Goal: Task Accomplishment & Management: Use online tool/utility

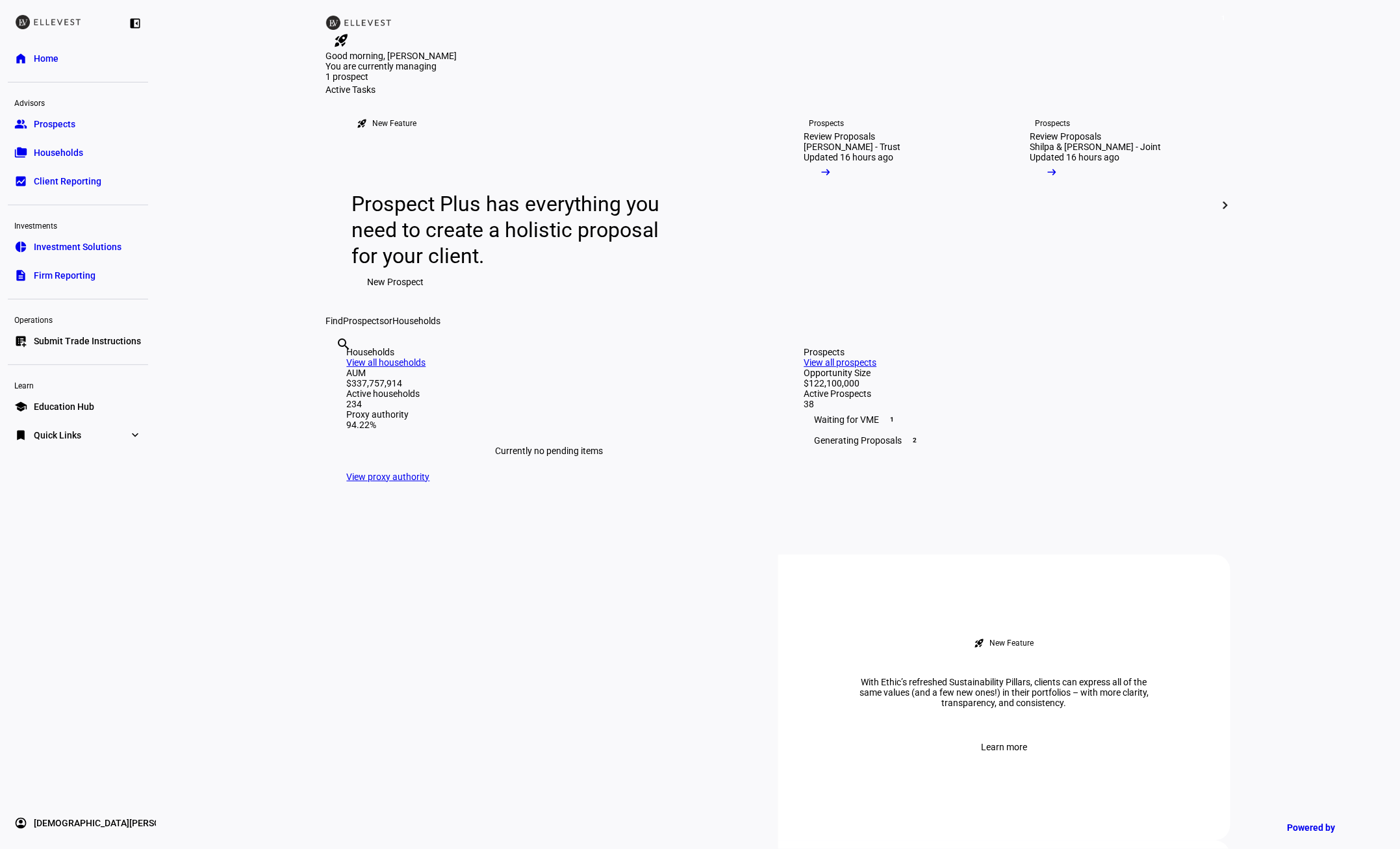
click at [87, 433] on link "bookmark Quick Links expand_more" at bounding box center [78, 435] width 140 height 26
click at [70, 458] on span "Firm Report" at bounding box center [57, 461] width 47 height 13
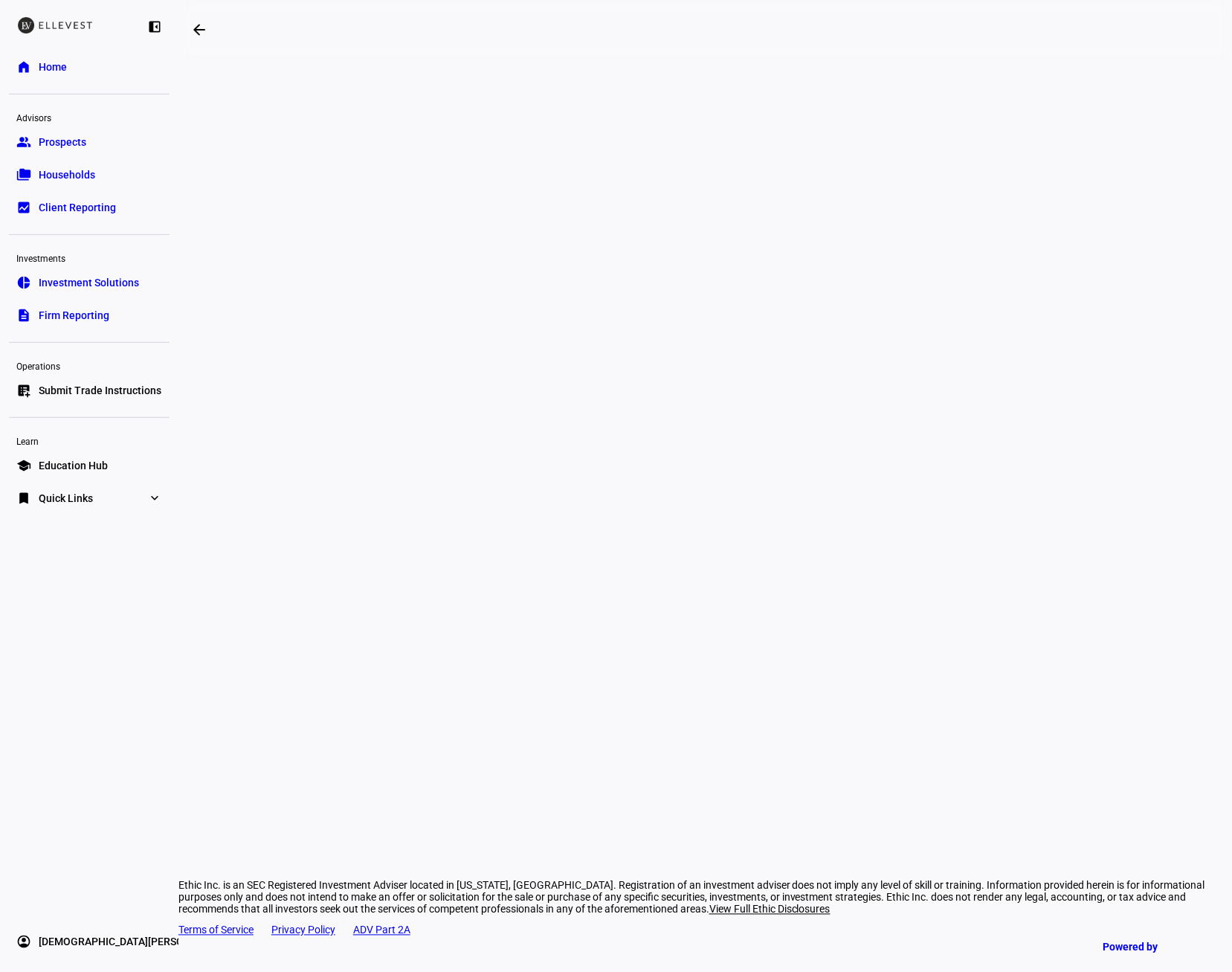
click at [101, 393] on span "Submit Trade Instructions" at bounding box center [100, 391] width 123 height 15
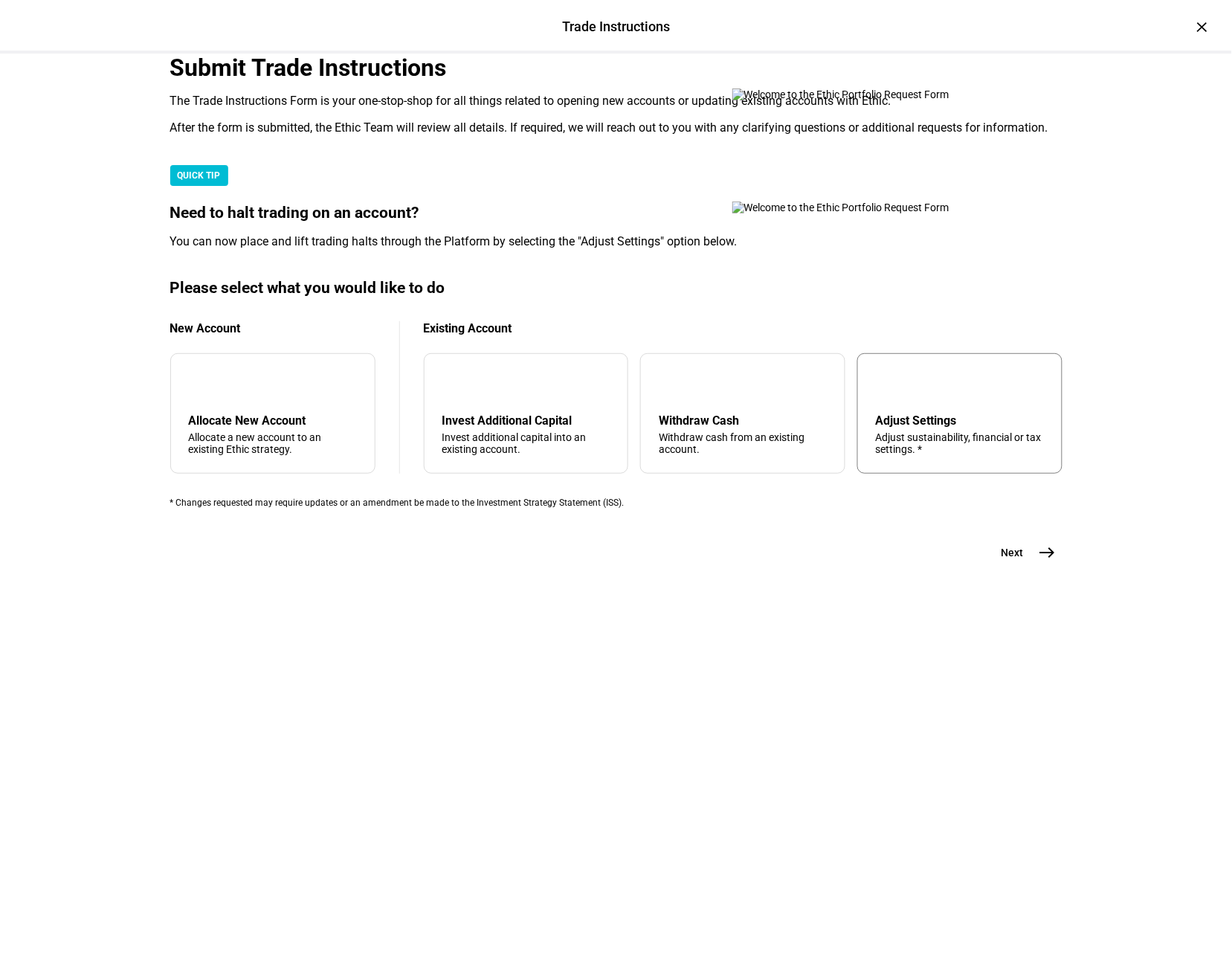
click at [902, 428] on div "Adjust Settings" at bounding box center [960, 420] width 168 height 14
click at [1036, 568] on span "east" at bounding box center [1047, 552] width 30 height 30
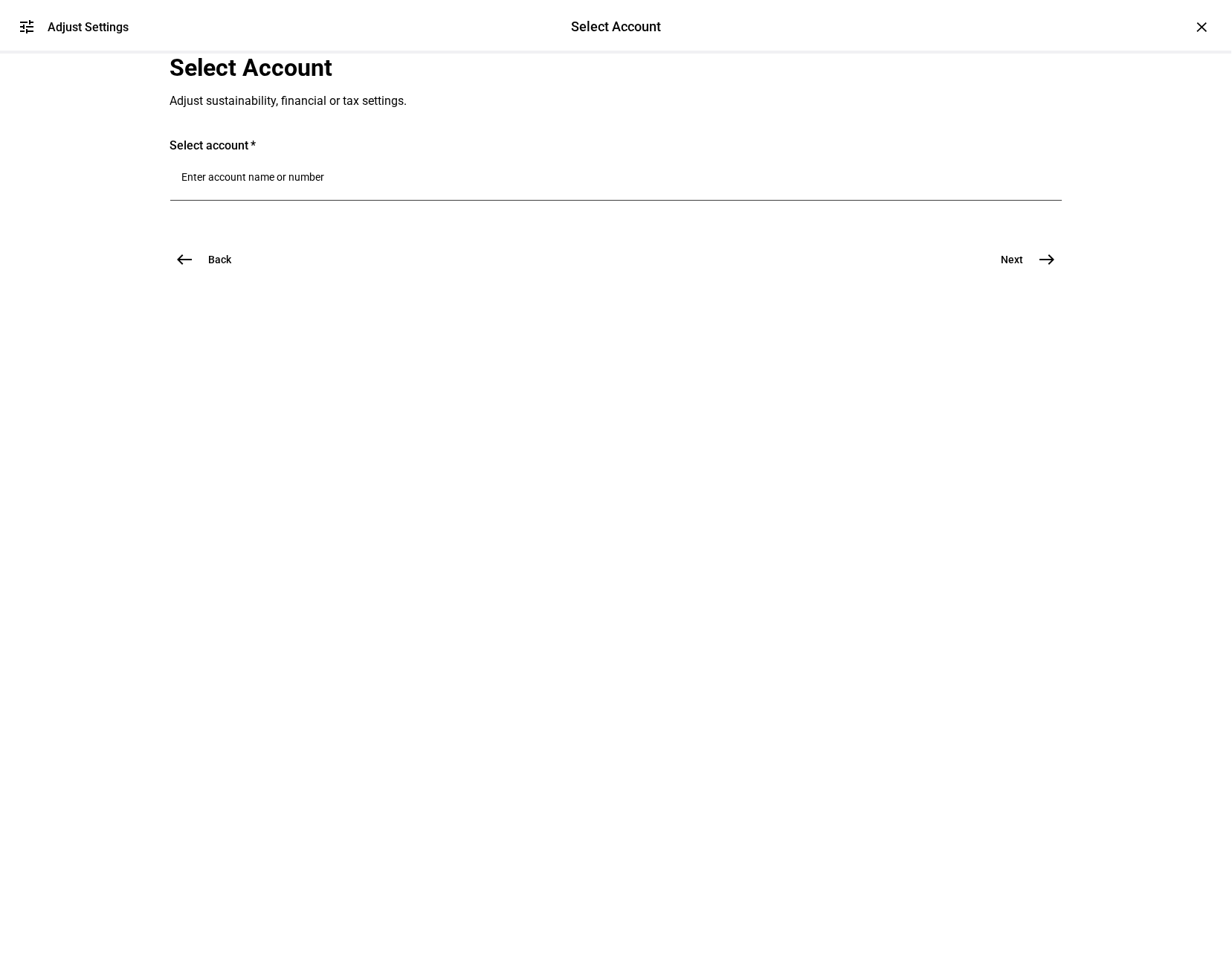
click at [456, 201] on div at bounding box center [616, 180] width 868 height 41
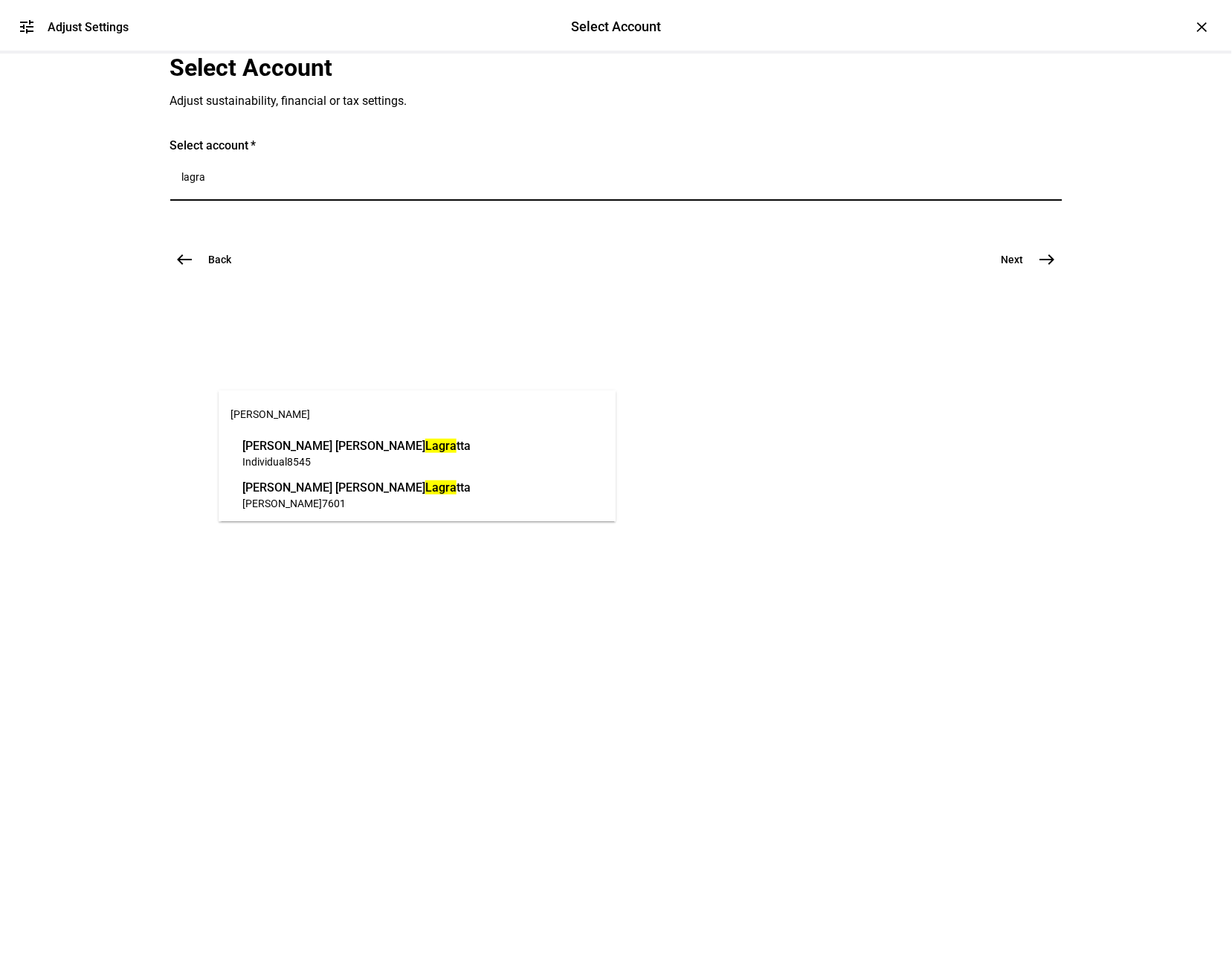
type input "lagra"
click at [364, 481] on span "[PERSON_NAME] tta" at bounding box center [356, 487] width 228 height 17
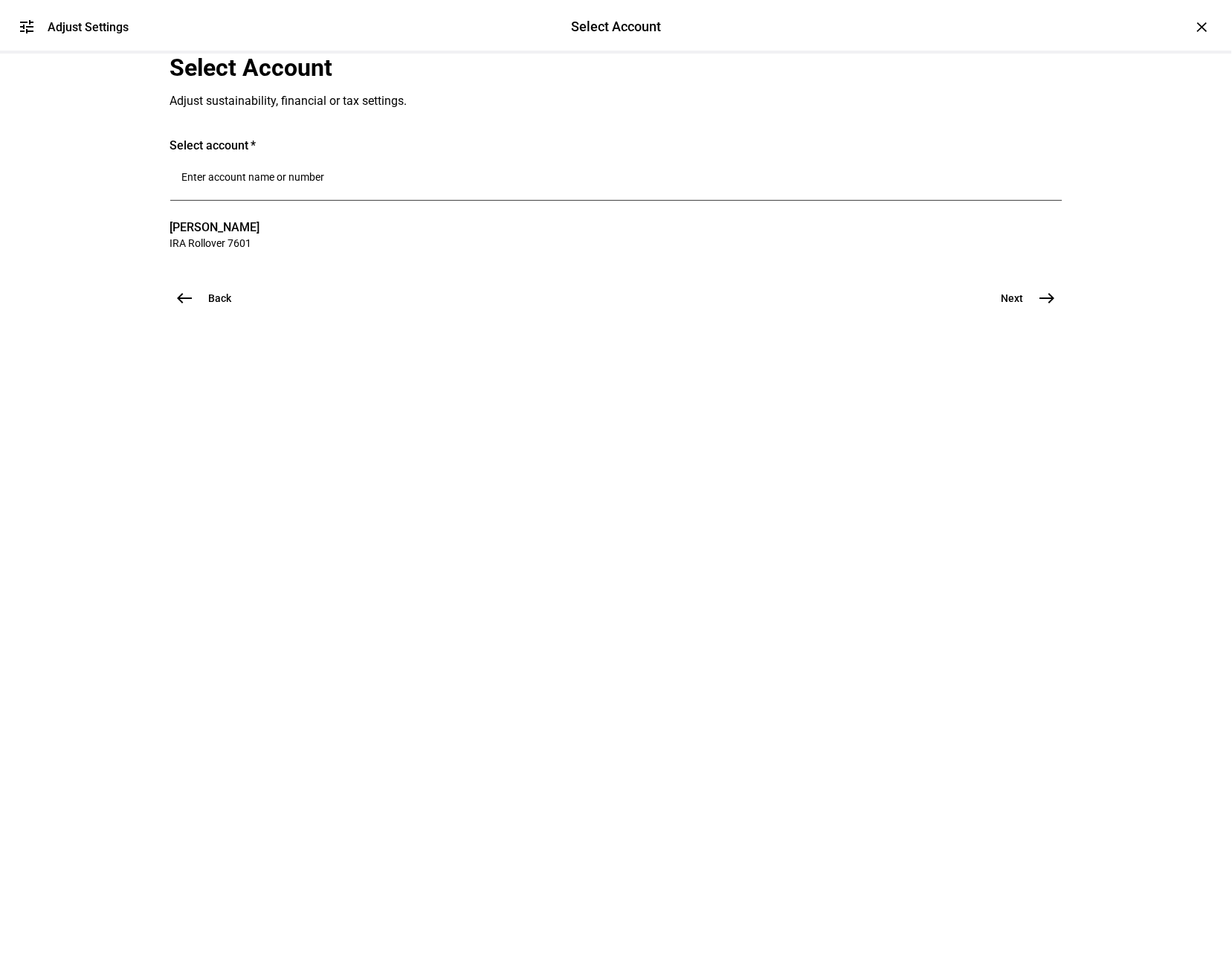
click at [1040, 307] on mat-icon "east" at bounding box center [1048, 298] width 18 height 18
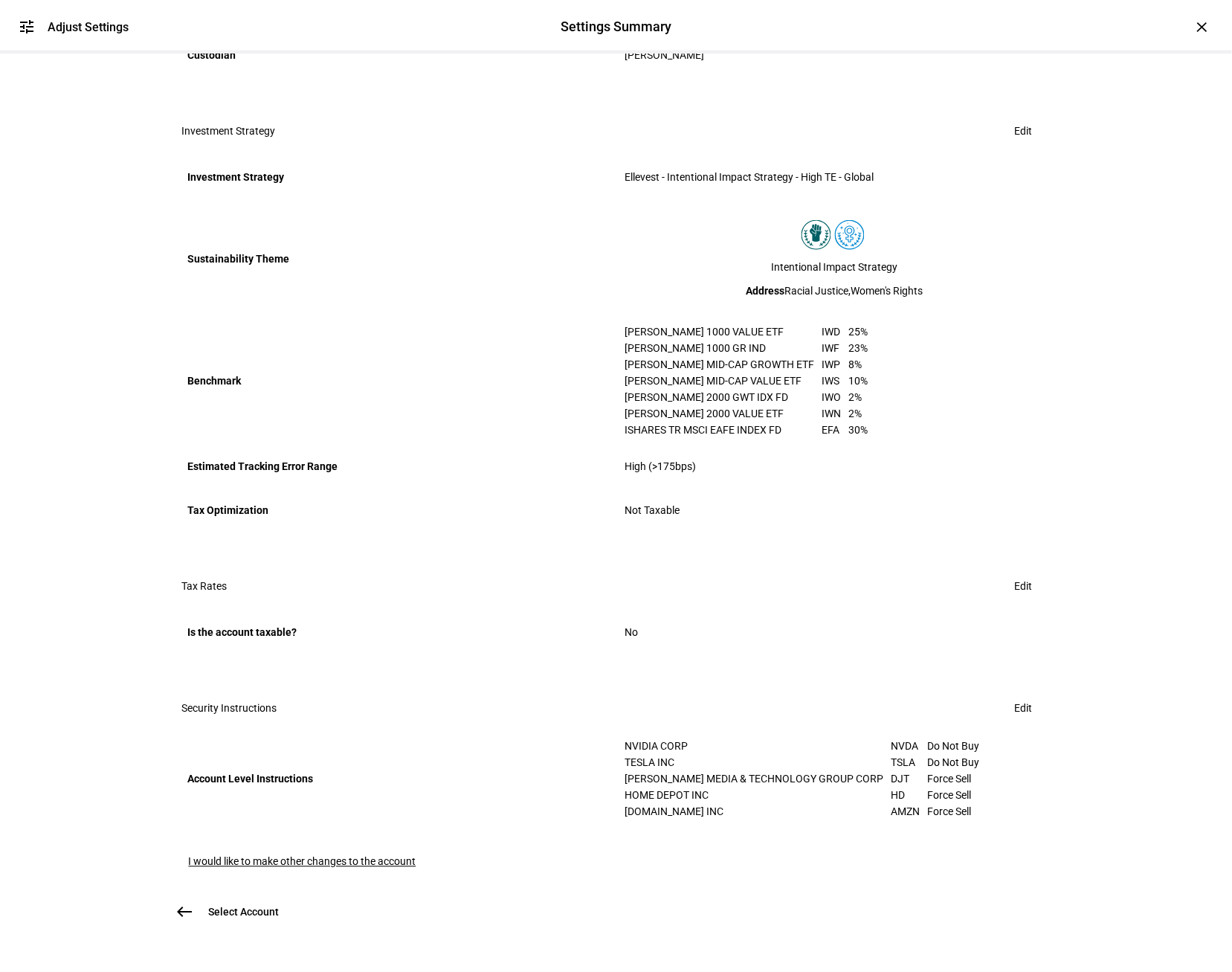
scroll to position [400, 0]
